Goal: Task Accomplishment & Management: Use online tool/utility

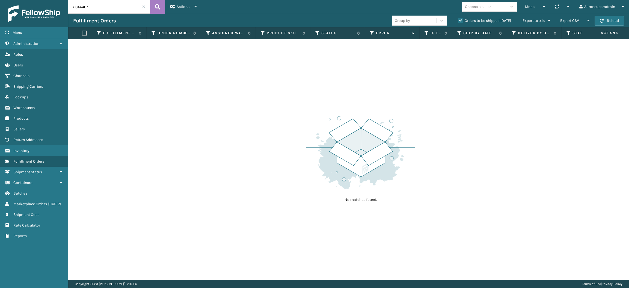
click at [143, 8] on span at bounding box center [143, 6] width 3 height 3
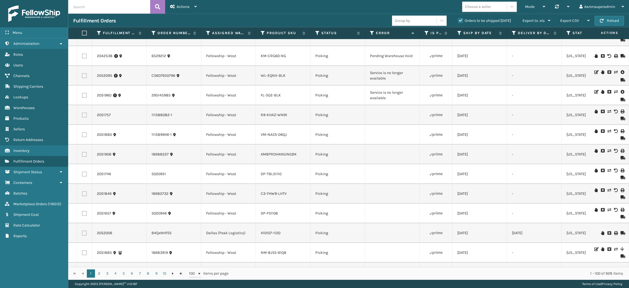
scroll to position [1213, 0]
click at [83, 94] on label at bounding box center [84, 96] width 5 height 5
click at [82, 94] on input "checkbox" at bounding box center [82, 96] width 0 height 4
checkbox input "true"
click at [83, 77] on label at bounding box center [84, 76] width 5 height 5
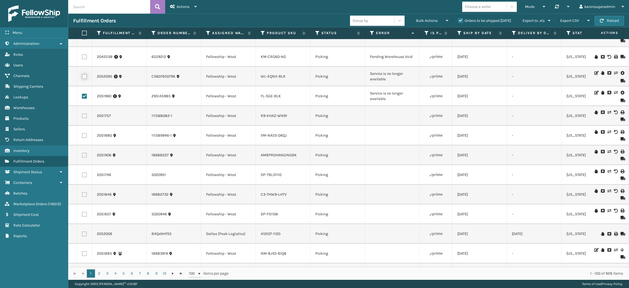
click at [82, 77] on input "checkbox" at bounding box center [82, 76] width 0 height 4
checkbox input "true"
click at [418, 20] on span "Bulk Actions" at bounding box center [427, 20] width 22 height 5
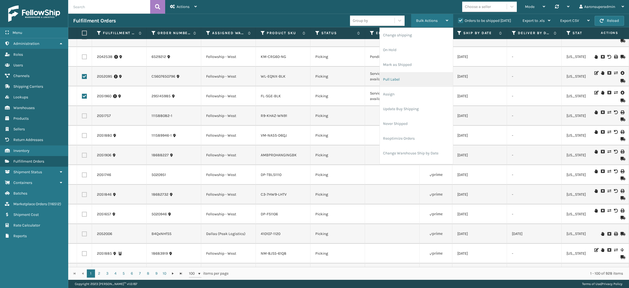
click at [398, 79] on li "Pull Label" at bounding box center [416, 79] width 73 height 15
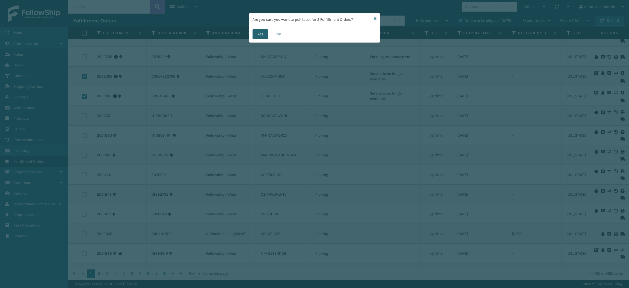
click at [258, 34] on button "Yes" at bounding box center [260, 34] width 16 height 10
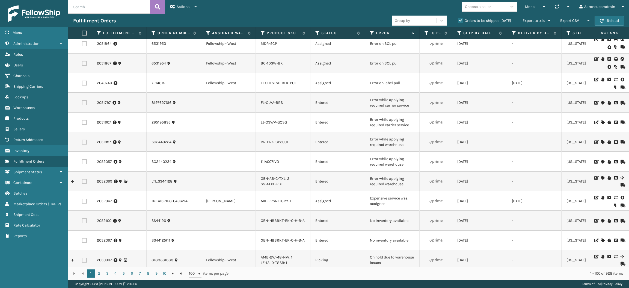
scroll to position [83, 0]
click at [614, 196] on icon at bounding box center [615, 198] width 3 height 4
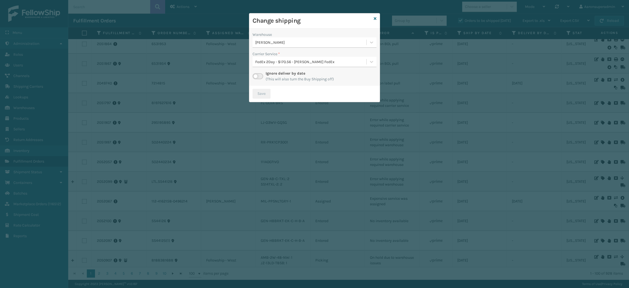
click at [260, 74] on label at bounding box center [257, 76] width 11 height 6
click at [256, 74] on input "checkbox" at bounding box center [254, 75] width 4 height 4
click at [279, 60] on div "Select..." at bounding box center [309, 61] width 114 height 9
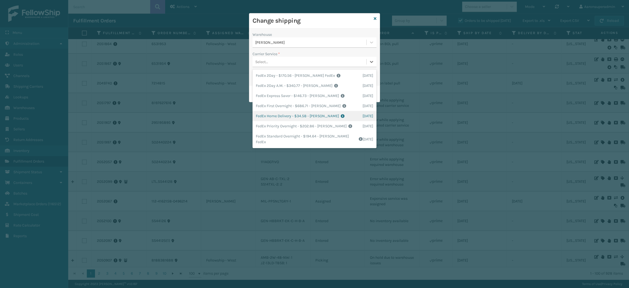
click at [264, 116] on div "FedEx Home Delivery - $34.58 - [PERSON_NAME] FedEx Shipping Cost $30.33 Surplus…" at bounding box center [314, 116] width 124 height 10
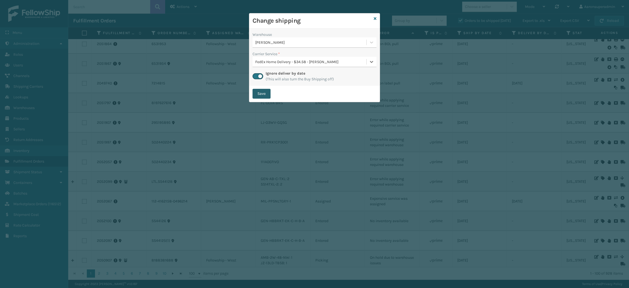
click at [256, 94] on button "Save" at bounding box center [261, 94] width 18 height 10
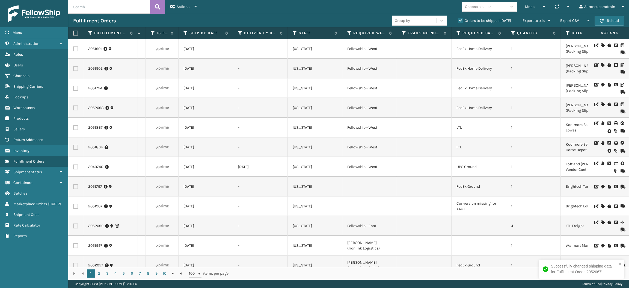
scroll to position [0, 279]
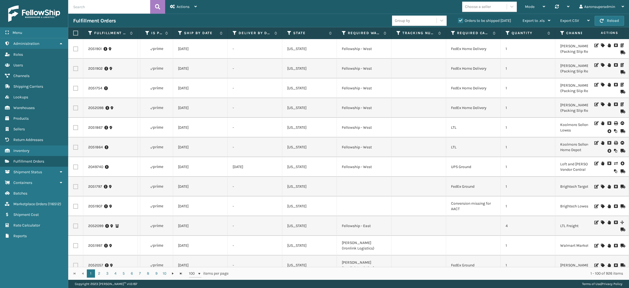
click at [601, 64] on icon at bounding box center [602, 65] width 3 height 4
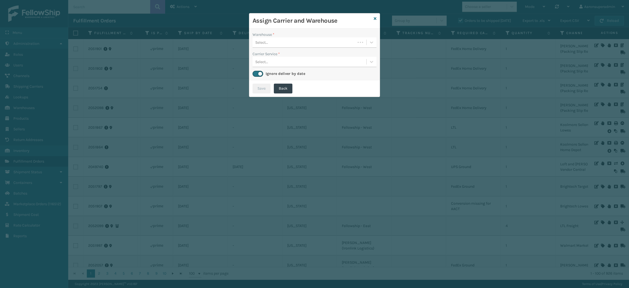
click at [309, 35] on div "Warehouse *" at bounding box center [314, 35] width 124 height 6
click at [302, 42] on div "Select..." at bounding box center [303, 42] width 103 height 9
click at [283, 62] on div "Select..." at bounding box center [309, 61] width 114 height 9
click at [281, 50] on div "Warehouse * Select... Carrier Service * 0 results available. Use Up and Down to…" at bounding box center [314, 54] width 130 height 52
click at [280, 47] on div "Select..." at bounding box center [314, 42] width 124 height 10
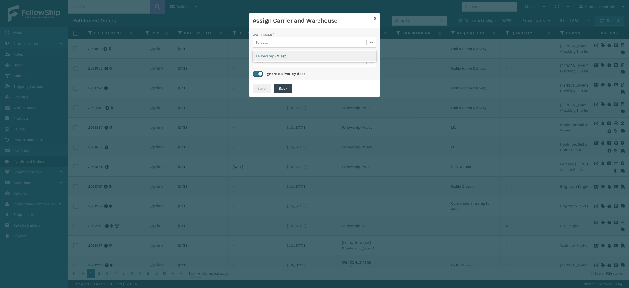
click at [279, 55] on div "Fellowship - West" at bounding box center [314, 56] width 124 height 10
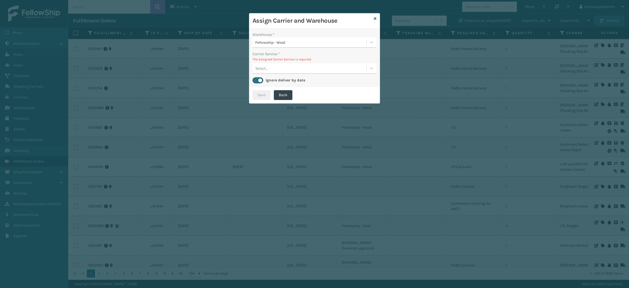
click at [277, 69] on div "Select..." at bounding box center [309, 68] width 114 height 9
click at [276, 85] on div "FedEx Home Delivery - $12.73 - Emson Fedex Kohls For CA Shipping Cost $12.73 Su…" at bounding box center [314, 82] width 124 height 10
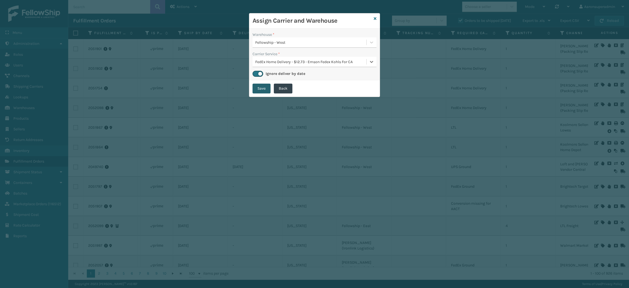
click at [260, 87] on button "Save" at bounding box center [261, 88] width 18 height 10
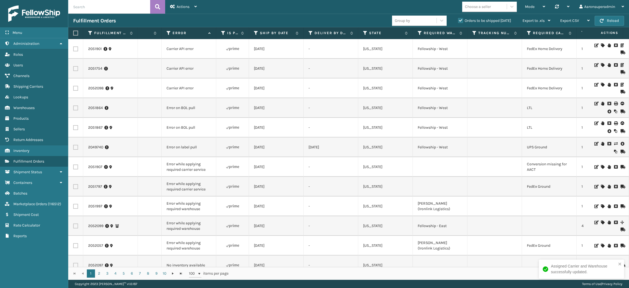
scroll to position [0, 0]
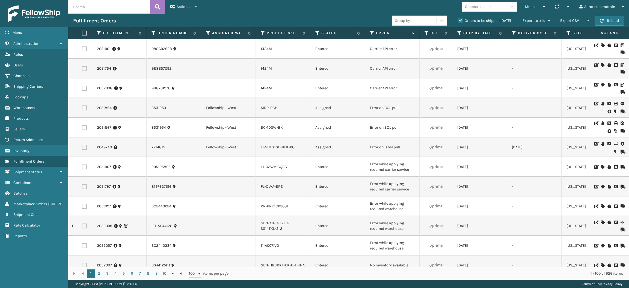
click at [85, 88] on label at bounding box center [84, 88] width 5 height 5
click at [82, 88] on input "checkbox" at bounding box center [82, 88] width 0 height 4
checkbox input "true"
click at [83, 67] on label at bounding box center [84, 68] width 5 height 5
click at [82, 67] on input "checkbox" at bounding box center [82, 68] width 0 height 4
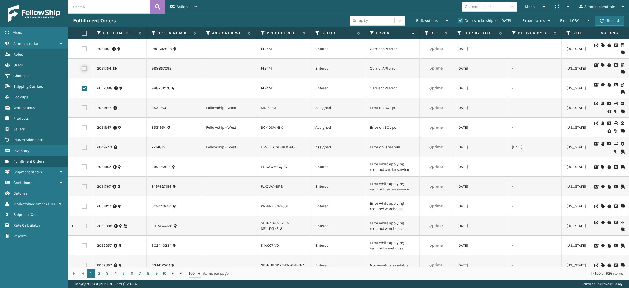
checkbox input "true"
click at [82, 48] on label at bounding box center [84, 48] width 5 height 5
click at [82, 48] on input "checkbox" at bounding box center [82, 48] width 0 height 4
click at [425, 24] on div "Bulk Actions" at bounding box center [432, 21] width 32 height 14
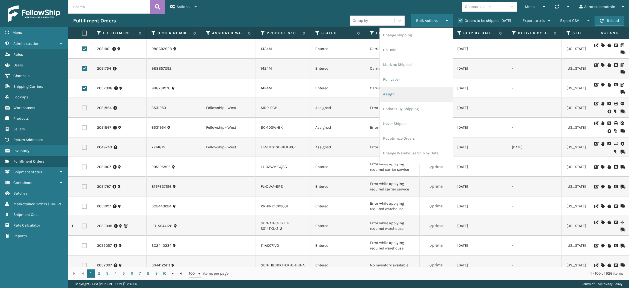
click at [400, 93] on li "Assign" at bounding box center [416, 94] width 73 height 15
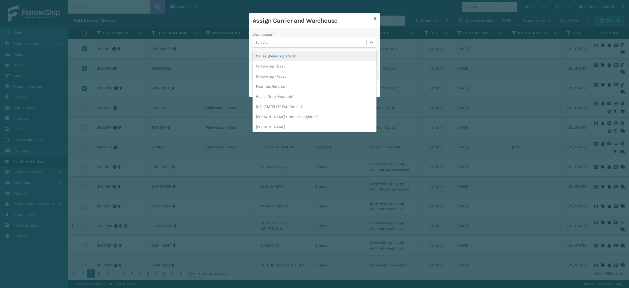
click at [311, 43] on div "Select..." at bounding box center [309, 42] width 114 height 9
click at [301, 79] on div "Fellowship - West" at bounding box center [314, 76] width 124 height 10
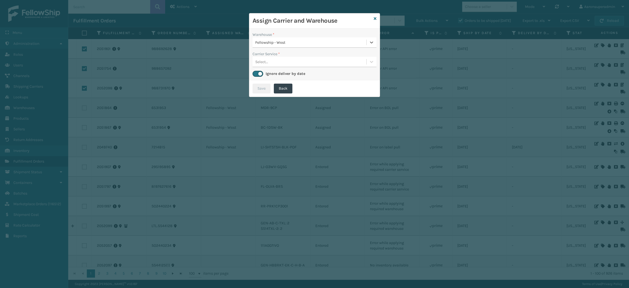
click at [270, 63] on div "Select..." at bounding box center [309, 61] width 114 height 9
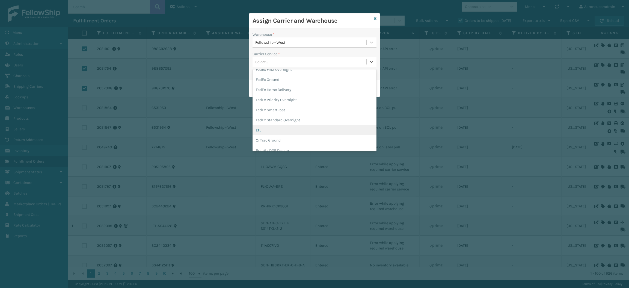
scroll to position [66, 0]
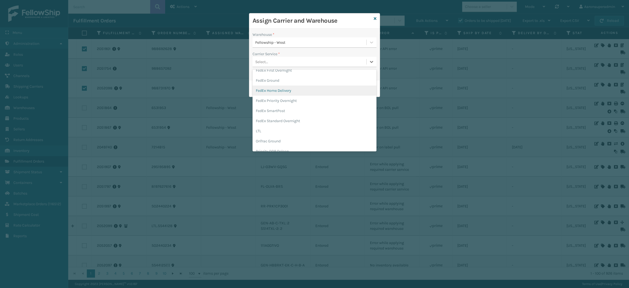
click at [280, 92] on div "FedEx Home Delivery" at bounding box center [314, 90] width 124 height 10
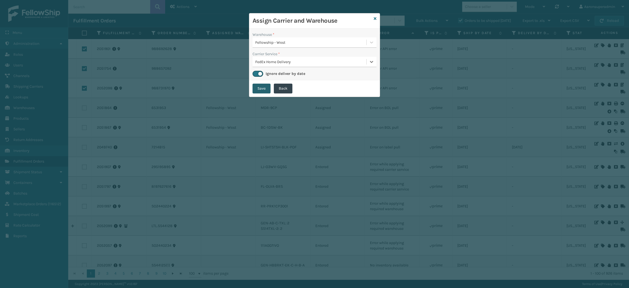
click at [264, 88] on button "Save" at bounding box center [261, 88] width 18 height 10
checkbox input "false"
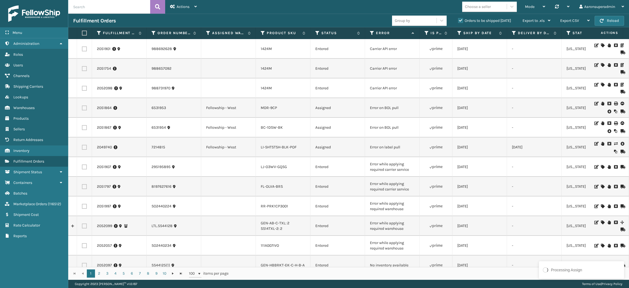
click at [607, 111] on icon at bounding box center [608, 111] width 3 height 5
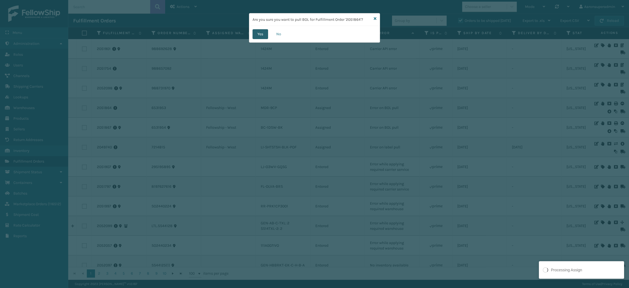
click at [264, 33] on button "Yes" at bounding box center [260, 34] width 16 height 10
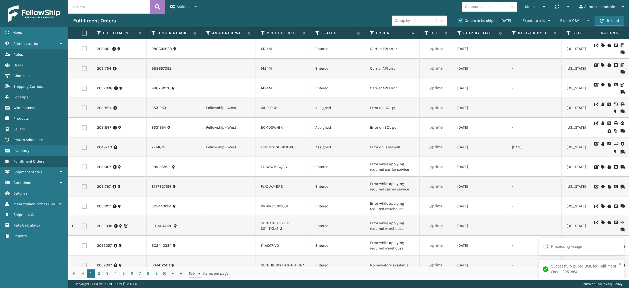
click at [607, 130] on icon at bounding box center [608, 130] width 3 height 5
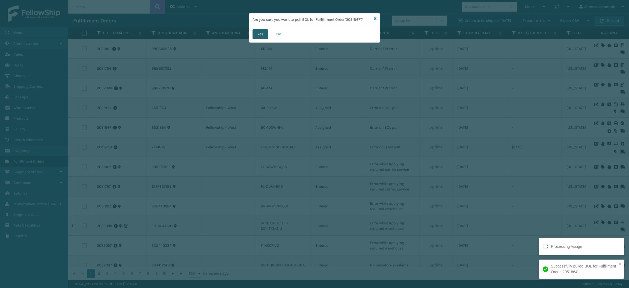
click at [260, 38] on button "Yes" at bounding box center [260, 34] width 16 height 10
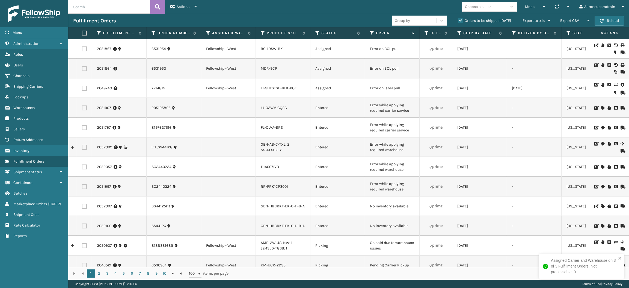
click at [83, 68] on label at bounding box center [84, 68] width 5 height 5
click at [82, 68] on input "checkbox" at bounding box center [82, 68] width 0 height 4
checkbox input "true"
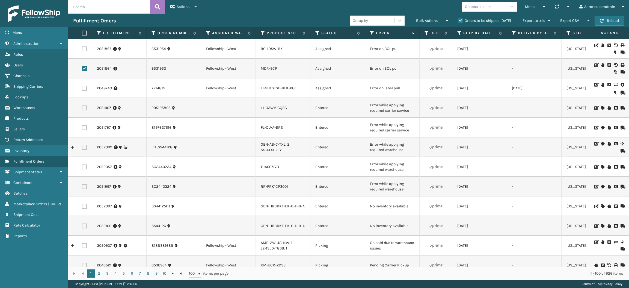
click at [85, 48] on label at bounding box center [84, 48] width 5 height 5
click at [82, 48] on input "checkbox" at bounding box center [82, 48] width 0 height 4
click at [429, 18] on span "Bulk Actions" at bounding box center [427, 20] width 22 height 5
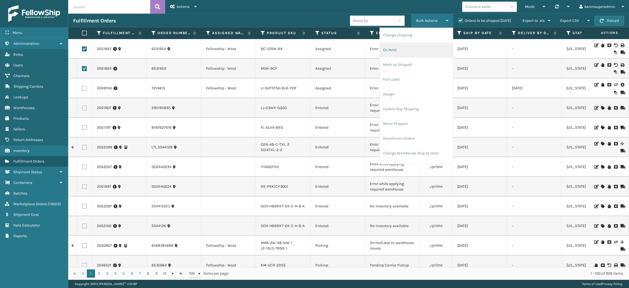
click at [401, 52] on li "On Hold" at bounding box center [416, 50] width 73 height 15
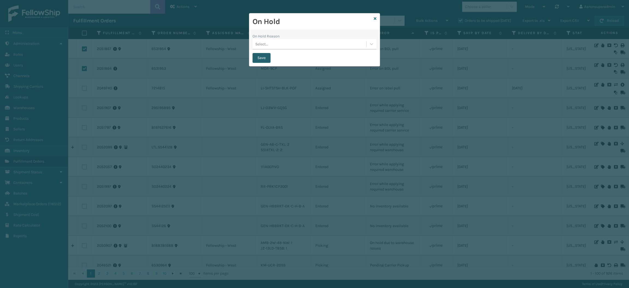
click at [259, 57] on button "Save" at bounding box center [261, 58] width 18 height 10
checkbox input "false"
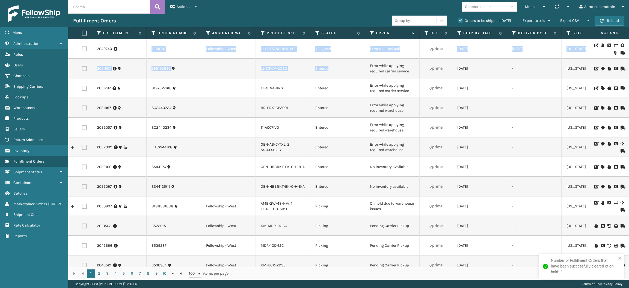
drag, startPoint x: 338, startPoint y: 65, endPoint x: 145, endPoint y: 55, distance: 193.5
click at [106, 47] on link "2049740" at bounding box center [104, 48] width 15 height 5
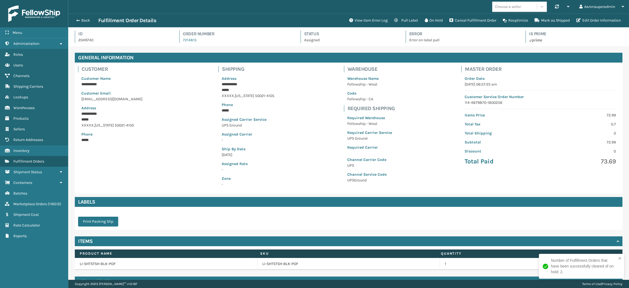
scroll to position [13, 560]
click at [74, 19] on button "Back" at bounding box center [85, 20] width 25 height 5
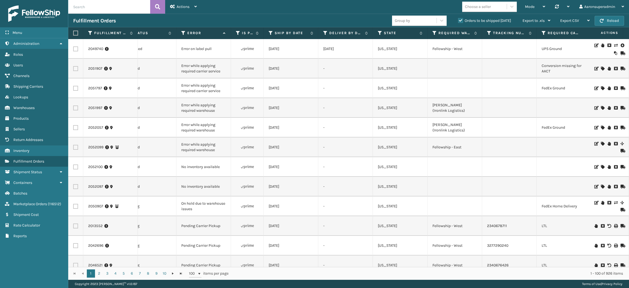
scroll to position [0, 23]
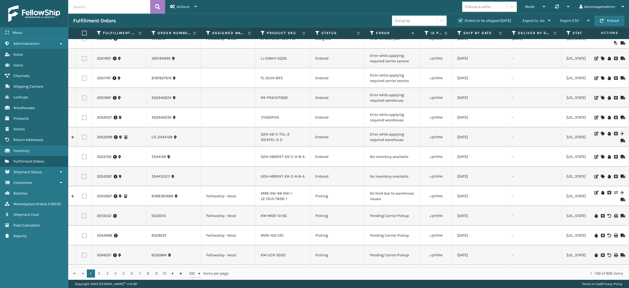
click at [601, 77] on icon at bounding box center [602, 78] width 3 height 4
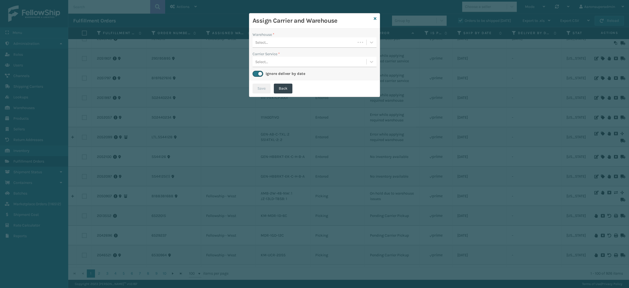
click at [355, 45] on div at bounding box center [360, 42] width 10 height 5
click at [299, 55] on div "Fellowship - West" at bounding box center [314, 56] width 124 height 10
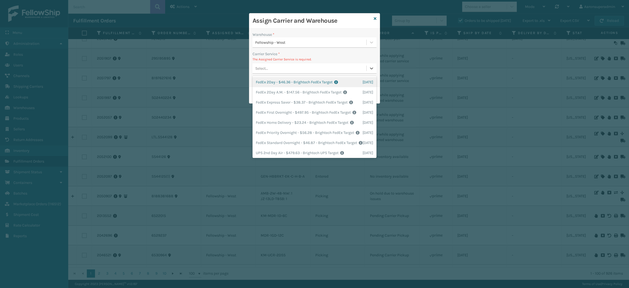
click at [274, 64] on div "Select..." at bounding box center [309, 68] width 114 height 9
click at [274, 127] on div "FedEx Home Delivery - $23.24 - Brightech FedEx Target Shipping Cost $23.24 Surp…" at bounding box center [314, 122] width 124 height 10
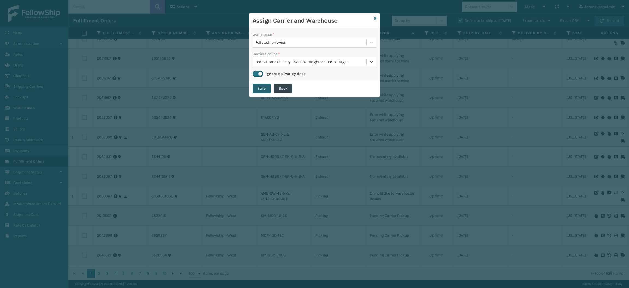
click at [256, 91] on button "Save" at bounding box center [261, 88] width 18 height 10
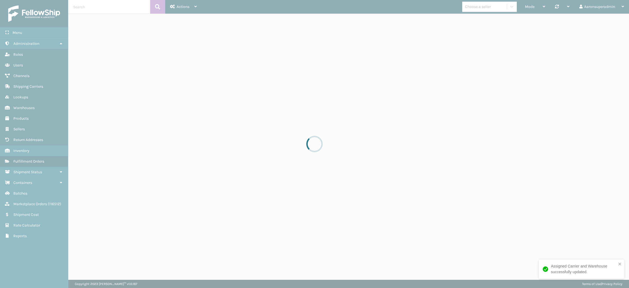
click at [105, 9] on div at bounding box center [314, 144] width 629 height 288
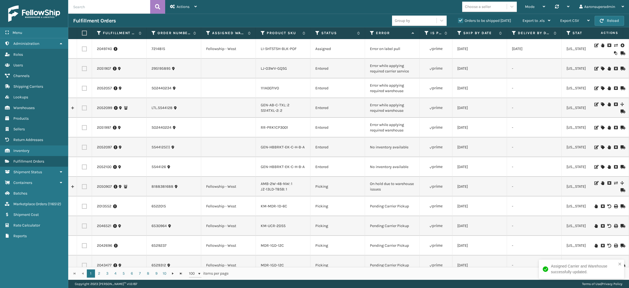
click at [102, 6] on input "text" at bounding box center [109, 7] width 82 height 14
paste input "2050907"
type input "2050907"
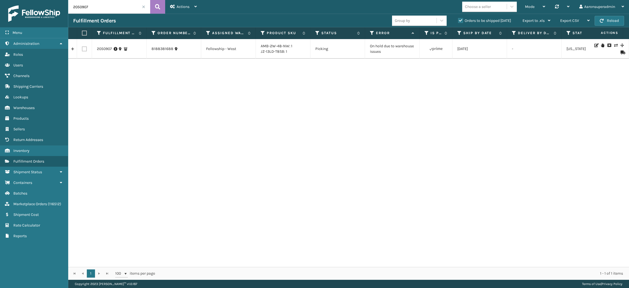
click at [614, 45] on icon at bounding box center [615, 45] width 3 height 4
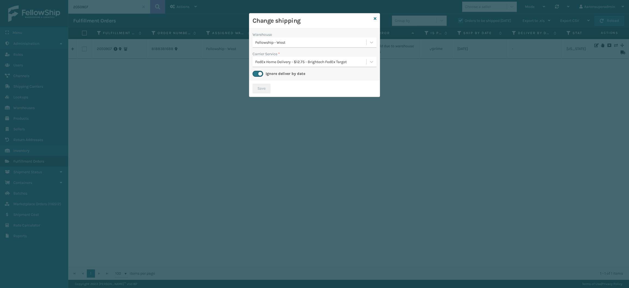
click at [289, 63] on div "FedEx Home Delivery - $12.75 - Brightech FedEx Target" at bounding box center [311, 62] width 112 height 6
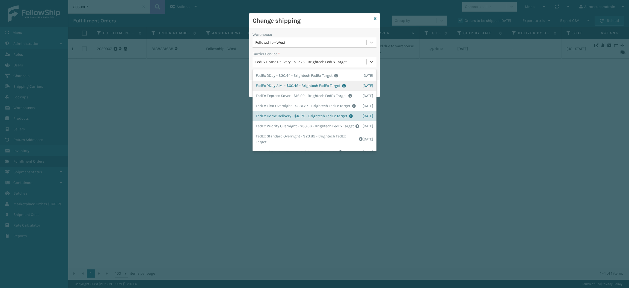
click at [284, 85] on div "FedEx 2Day A.M. - $60.49 - Brightech FedEx Target Shipping Cost $60.49 Surplus …" at bounding box center [314, 85] width 124 height 10
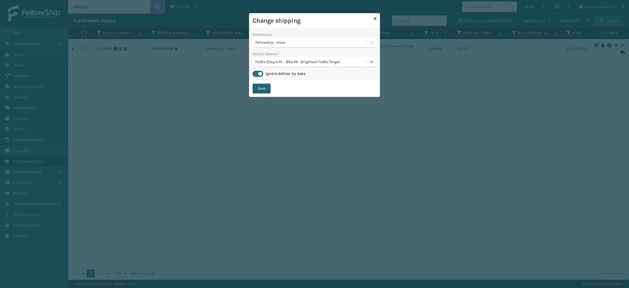
click at [261, 88] on button "Save" at bounding box center [261, 88] width 18 height 10
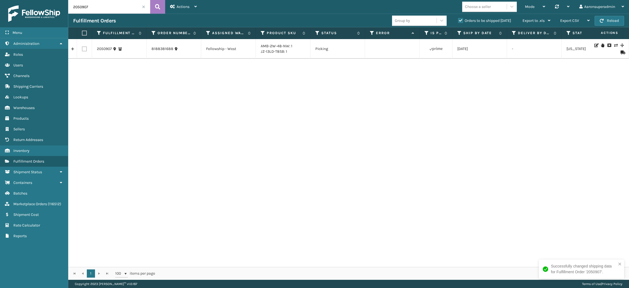
click at [614, 45] on icon at bounding box center [615, 45] width 3 height 4
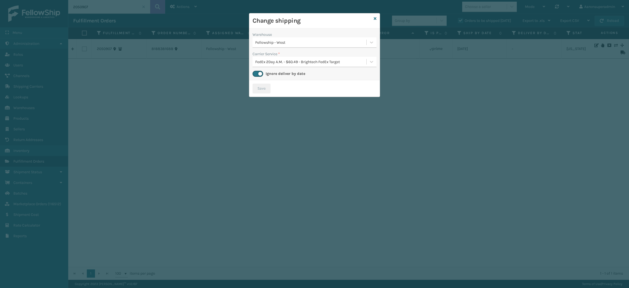
click at [279, 64] on div "FedEx 2Day A.M. - $60.49 - Brightech FedEx Target" at bounding box center [311, 62] width 112 height 6
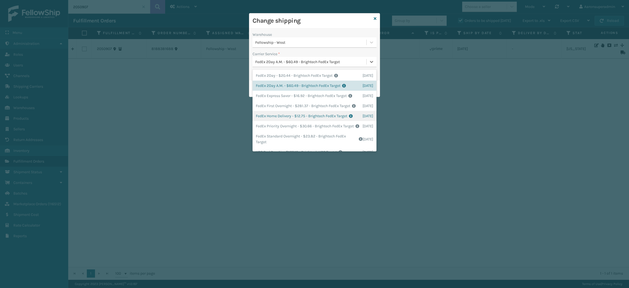
click at [273, 121] on div "FedEx Home Delivery - $12.75 - Brightech FedEx Target Shipping Cost $12.75 Surp…" at bounding box center [314, 116] width 124 height 10
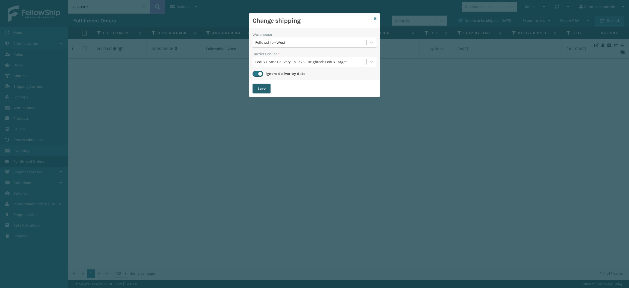
click at [255, 88] on button "Save" at bounding box center [261, 88] width 18 height 10
